Goal: Find contact information: Find contact information

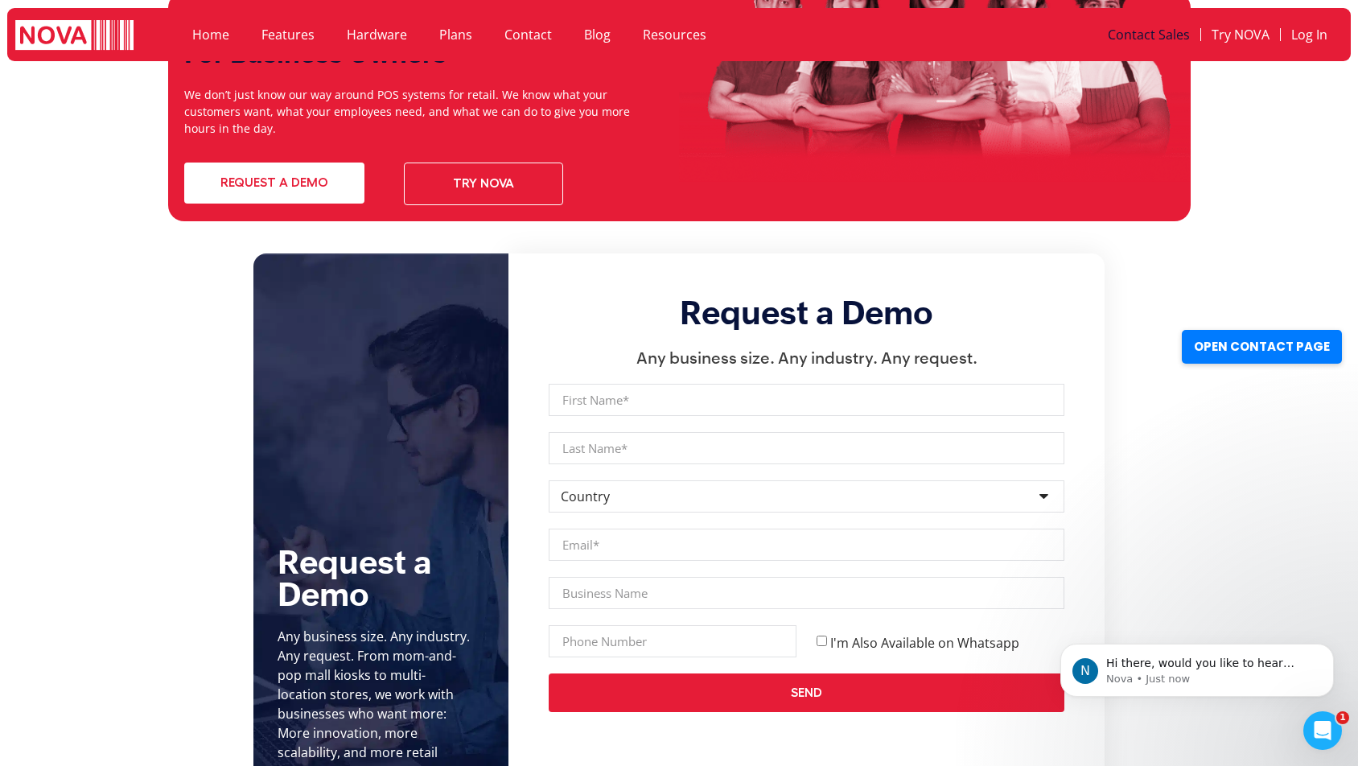
scroll to position [5872, 0]
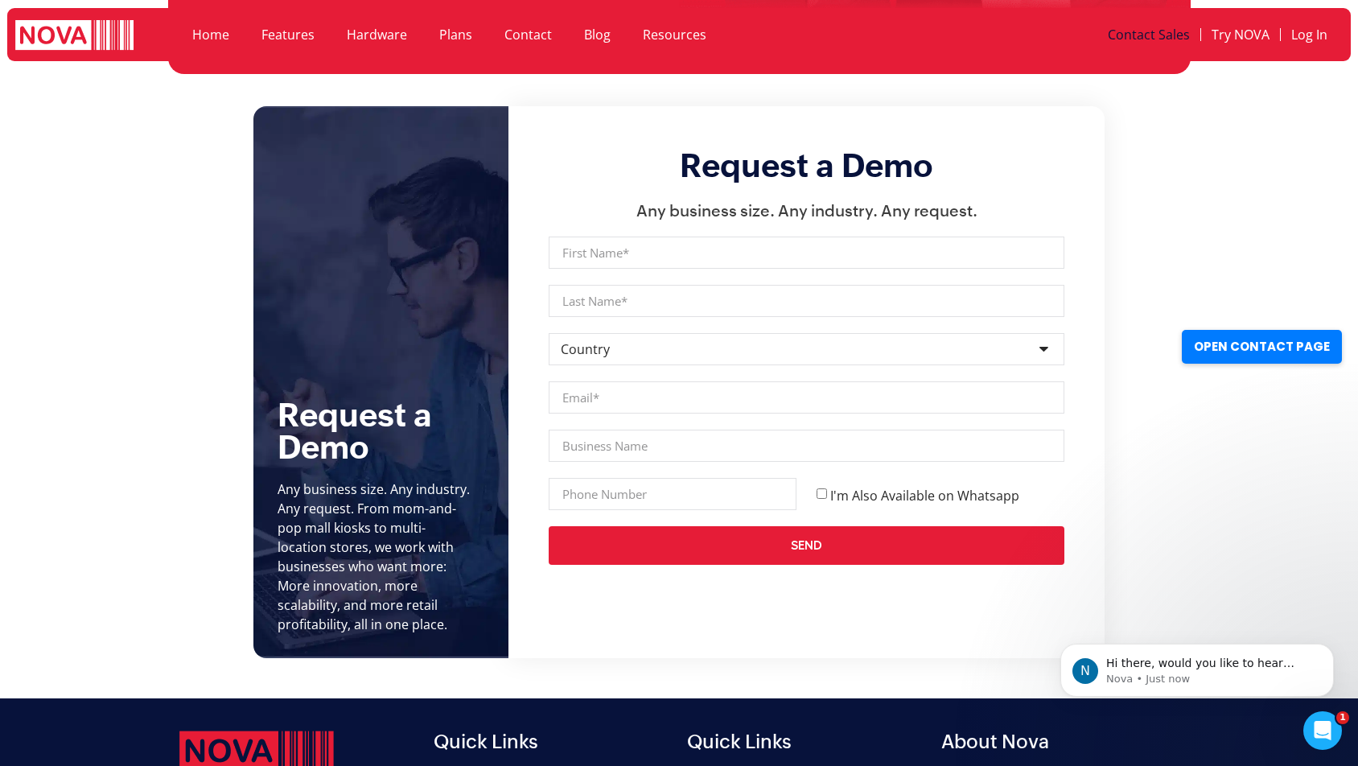
click at [513, 32] on link "Contact" at bounding box center [528, 34] width 80 height 37
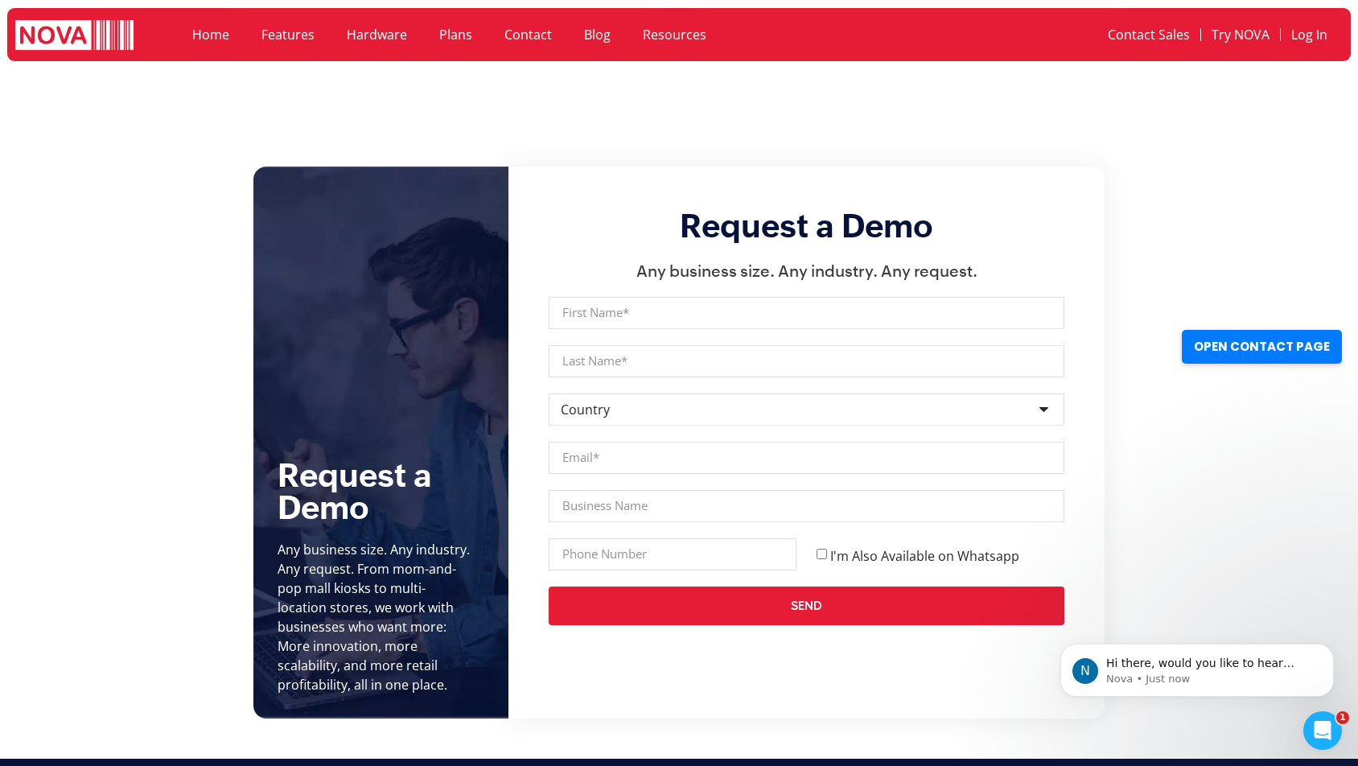
scroll to position [1850, 0]
